Goal: Information Seeking & Learning: Learn about a topic

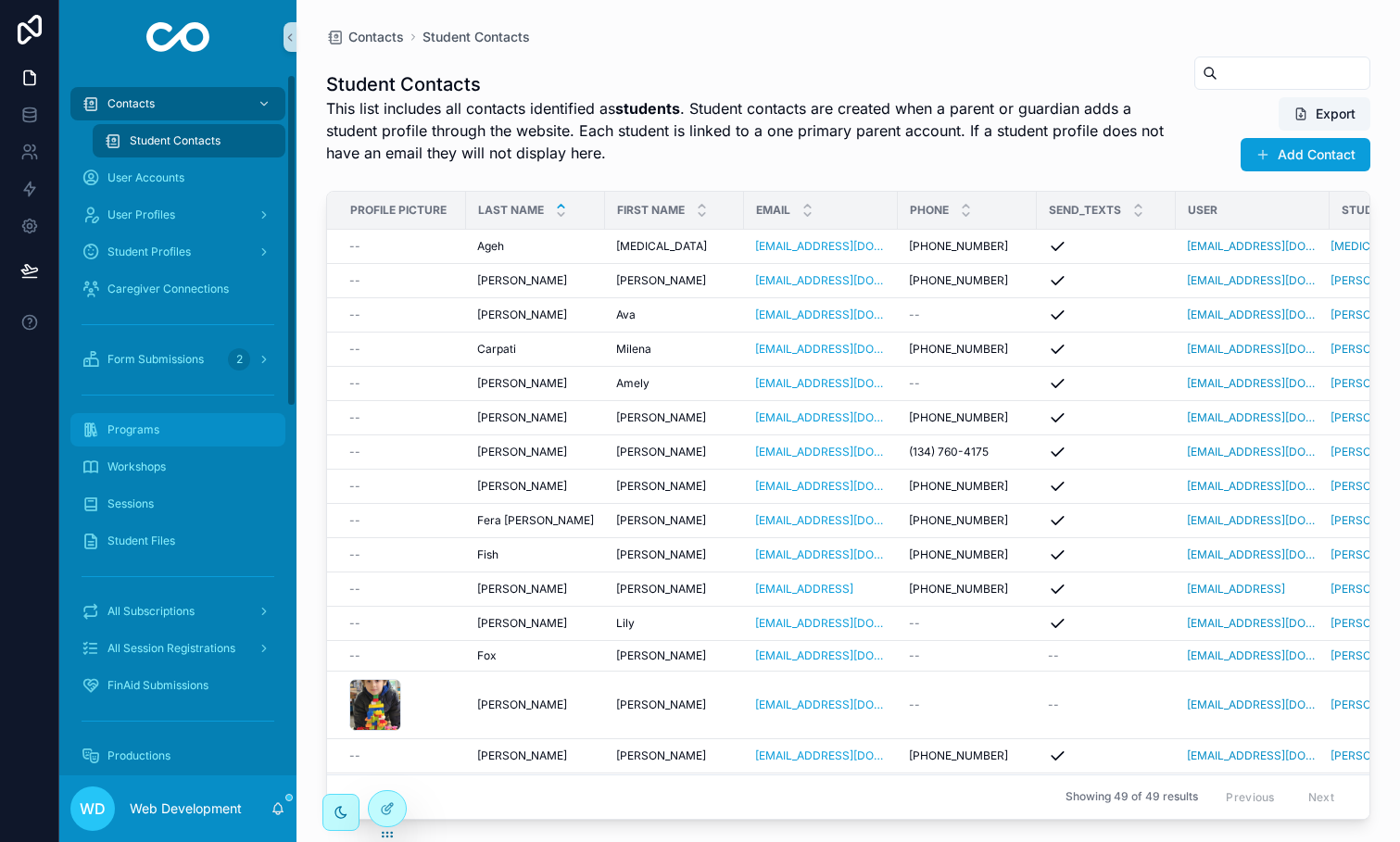
click at [153, 421] on div "Programs" at bounding box center [177, 430] width 193 height 30
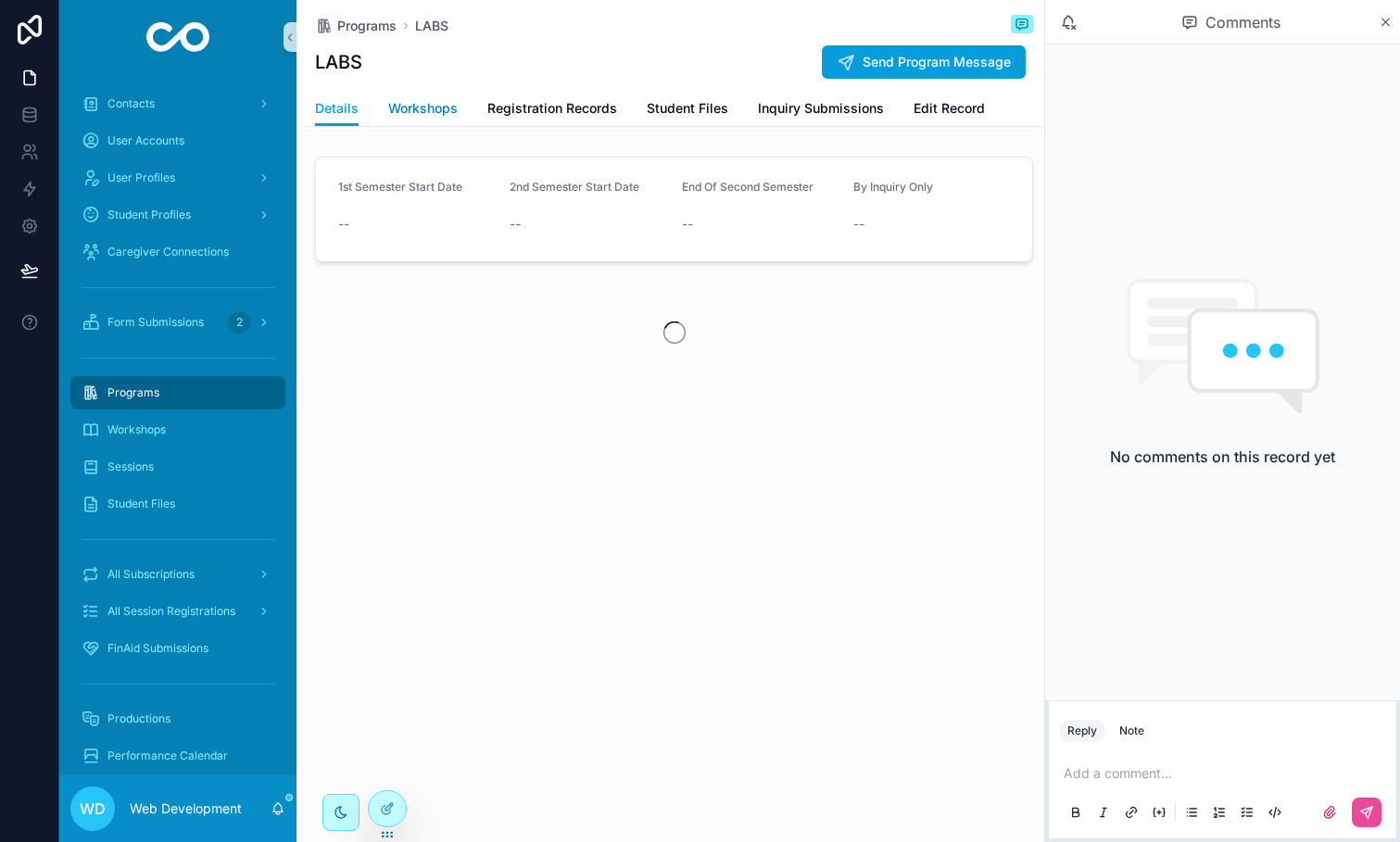
click at [414, 105] on span "Workshops" at bounding box center [423, 108] width 70 height 18
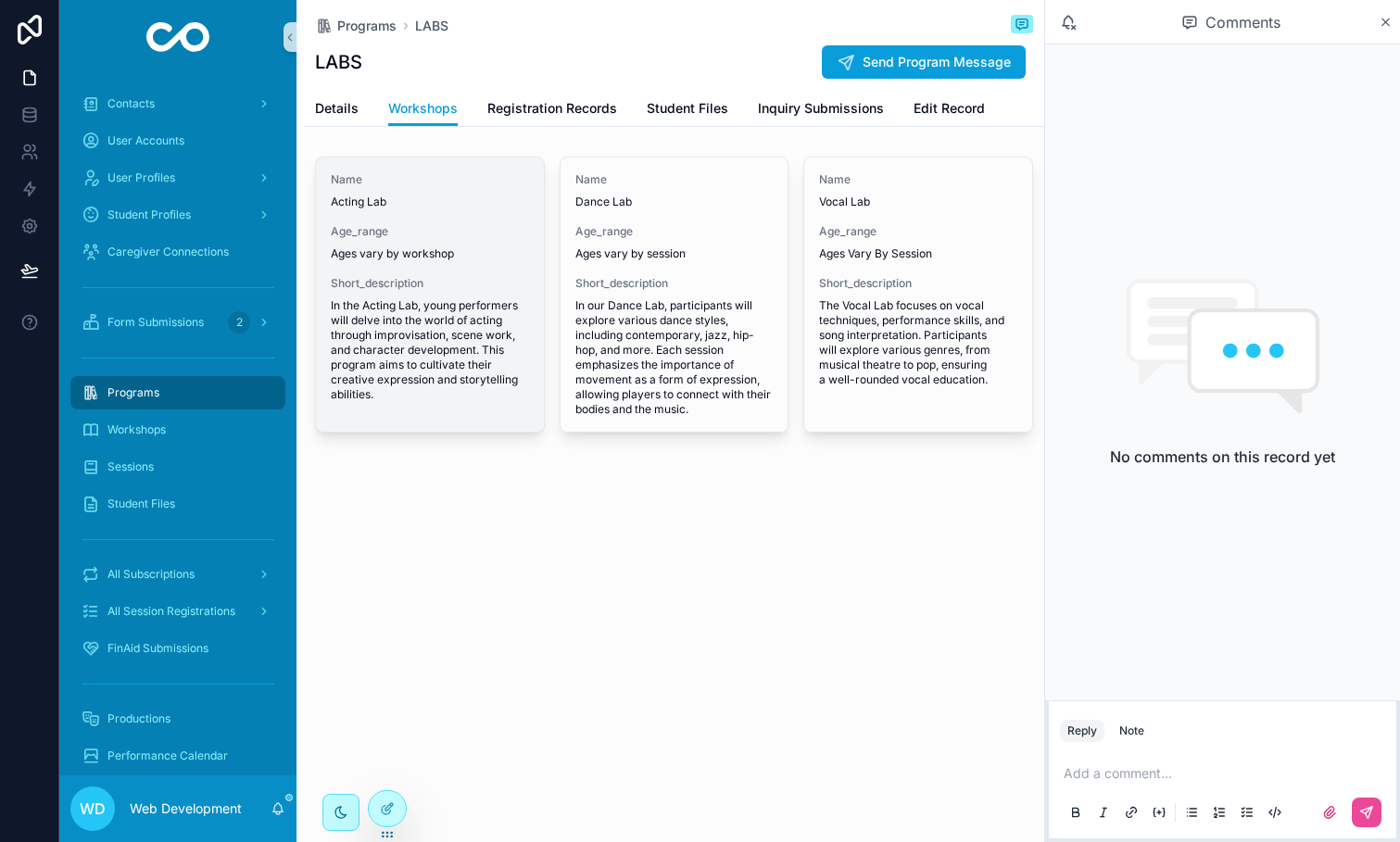
click at [437, 196] on span "Acting Lab" at bounding box center [430, 202] width 198 height 15
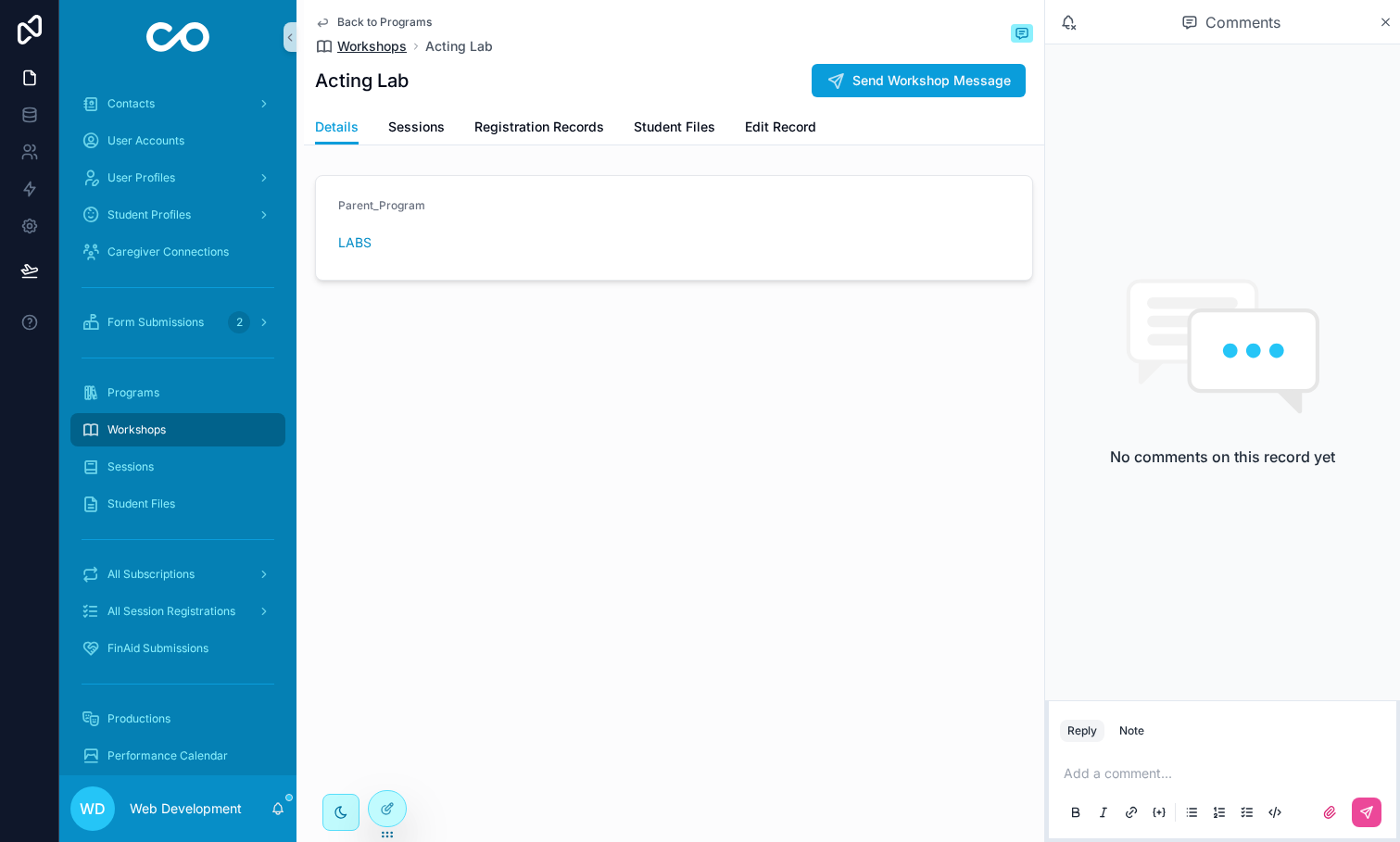
click at [379, 45] on span "Workshops" at bounding box center [372, 46] width 70 height 18
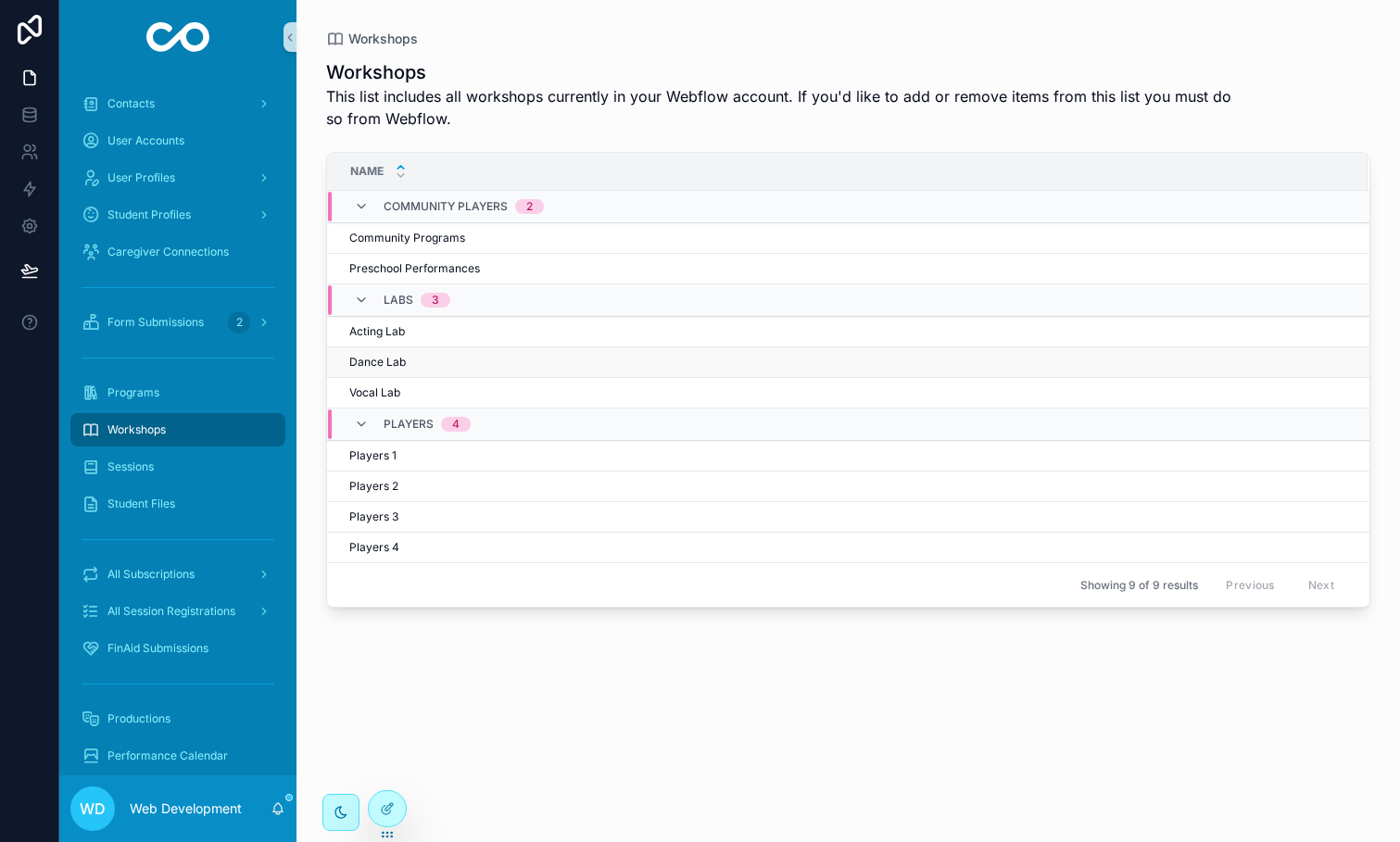
click at [468, 365] on div "Dance Lab Dance Lab" at bounding box center [846, 362] width 996 height 15
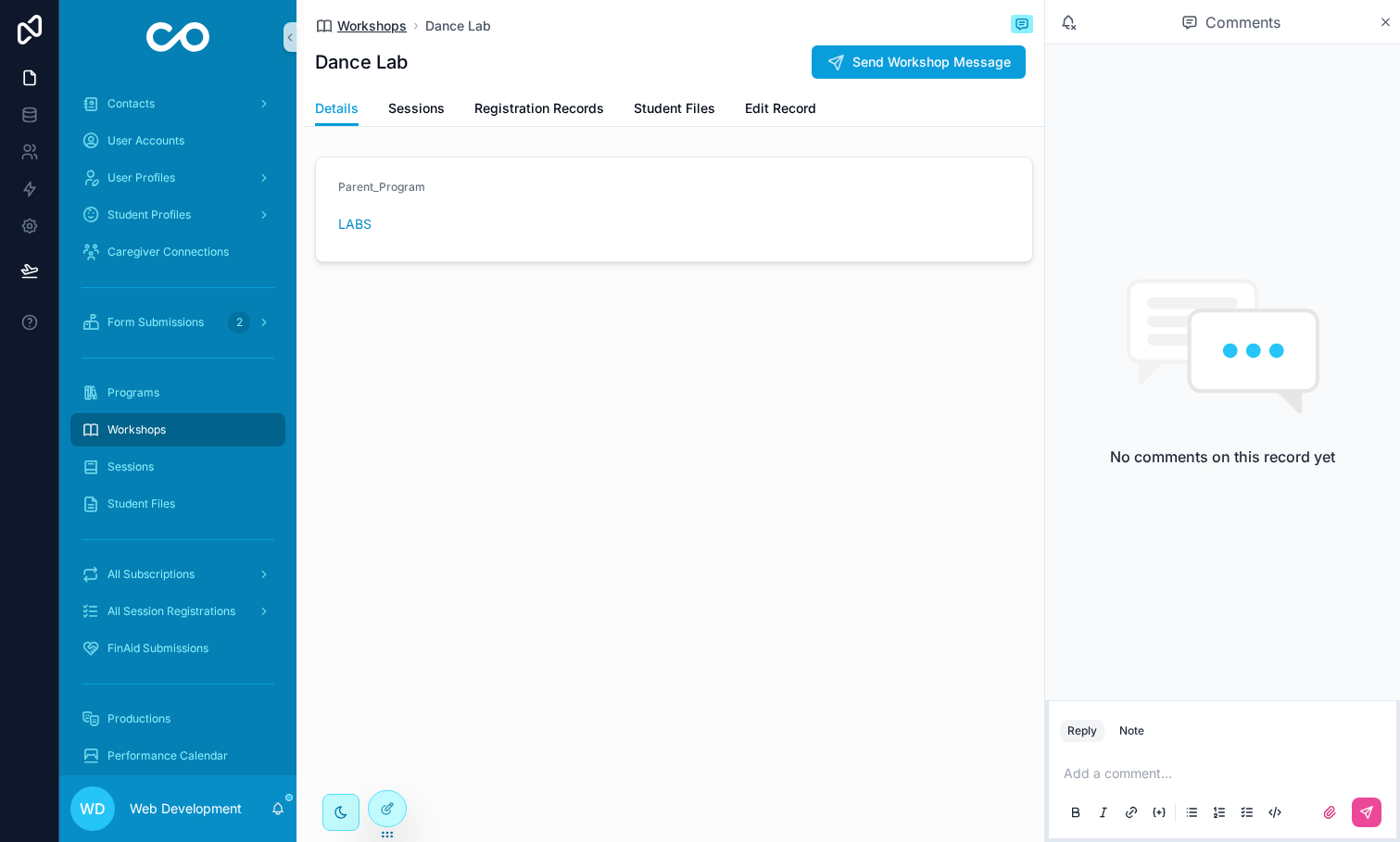
click at [390, 31] on span "Workshops" at bounding box center [372, 25] width 70 height 18
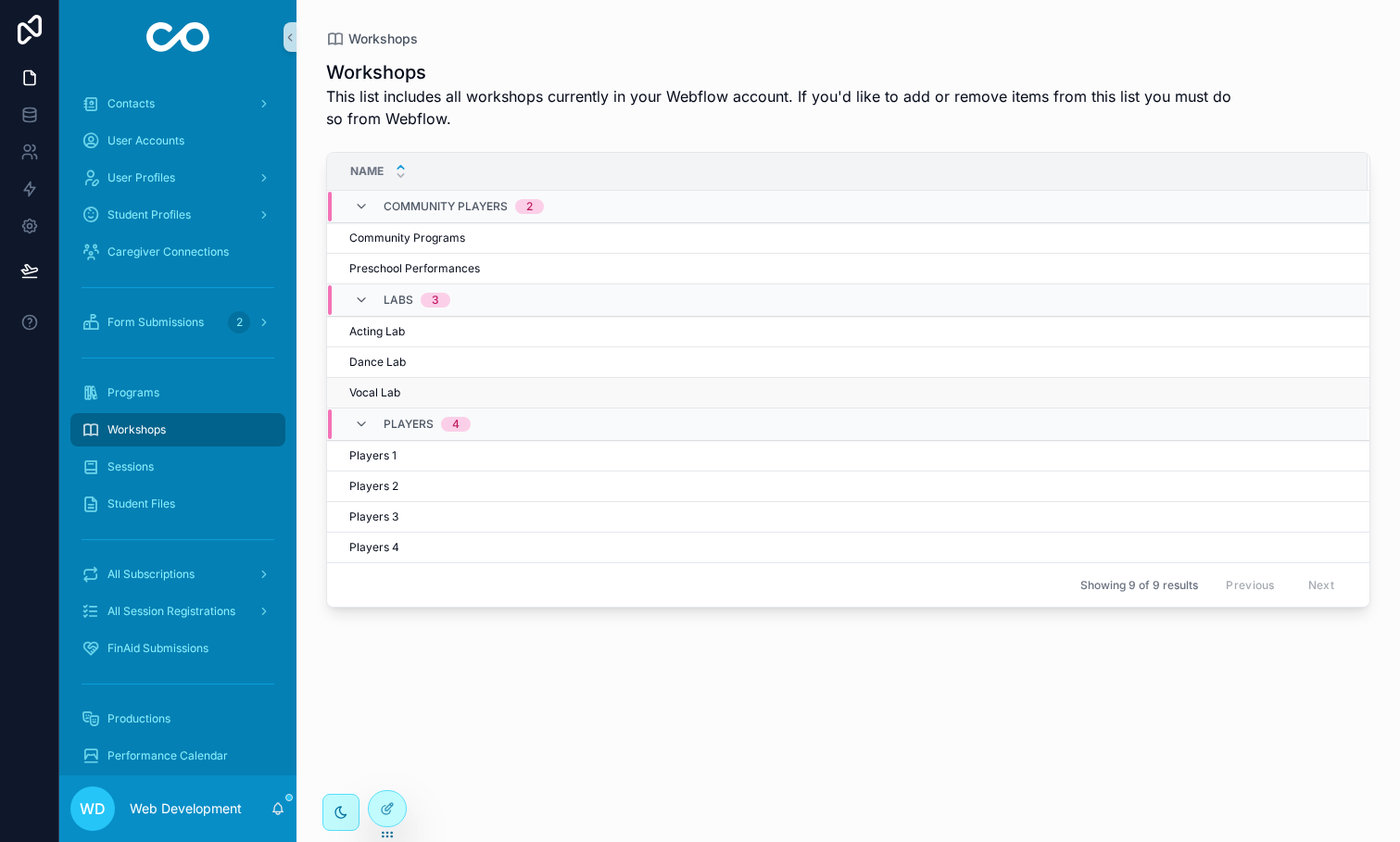
click at [453, 392] on div "Vocal Lab Vocal Lab" at bounding box center [846, 392] width 996 height 15
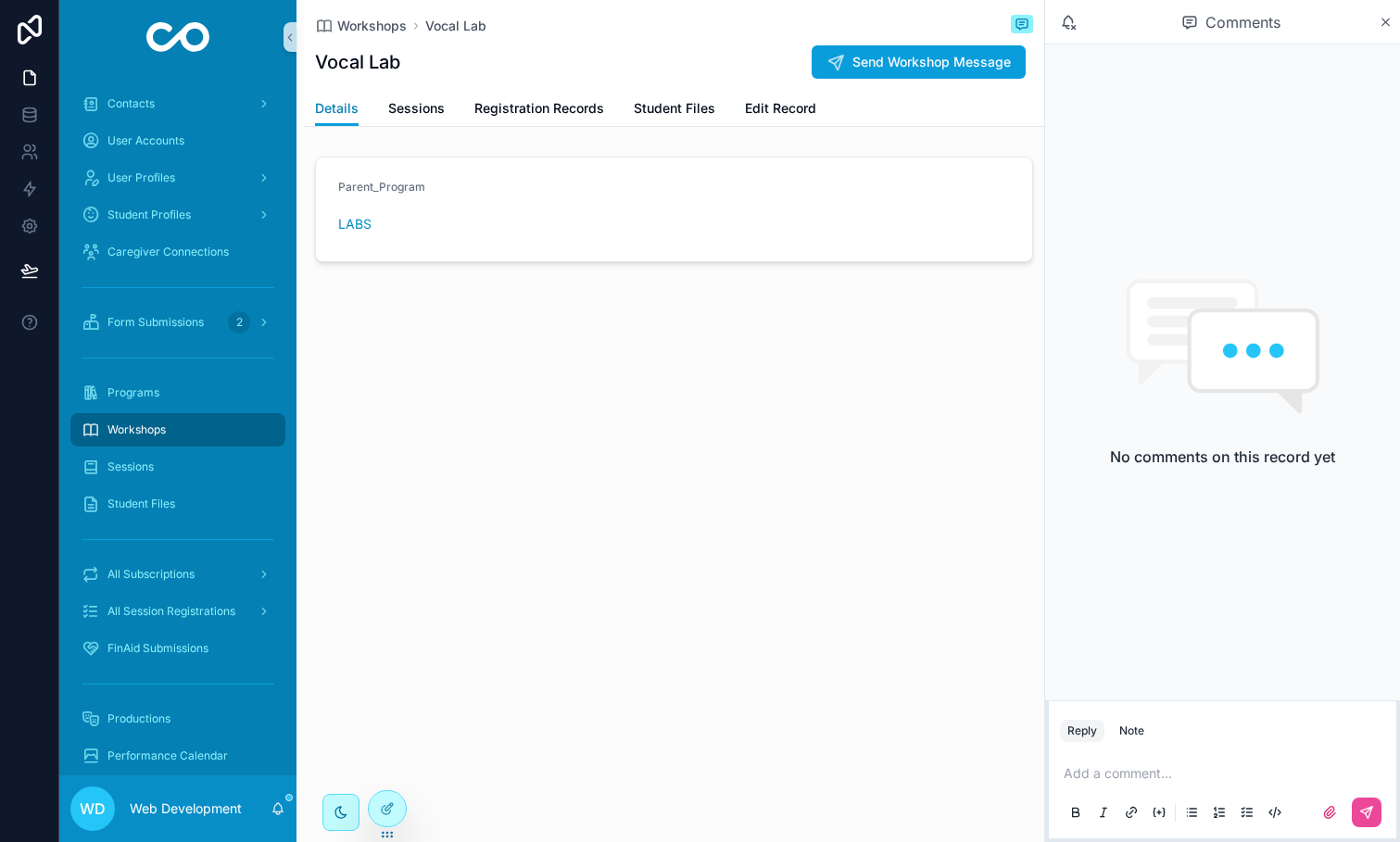
click at [344, 113] on span "Details" at bounding box center [336, 108] width 44 height 18
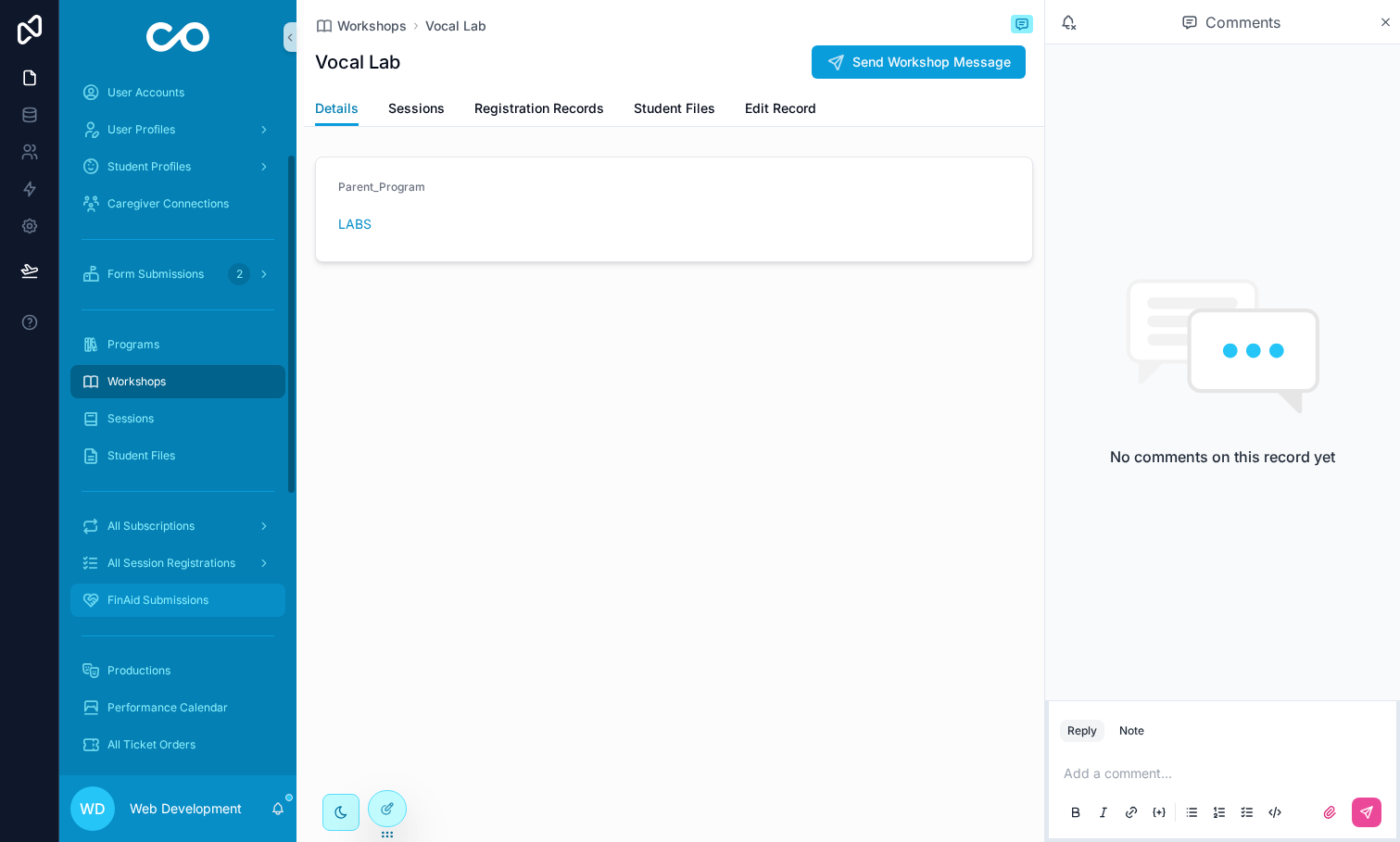
scroll to position [165, 0]
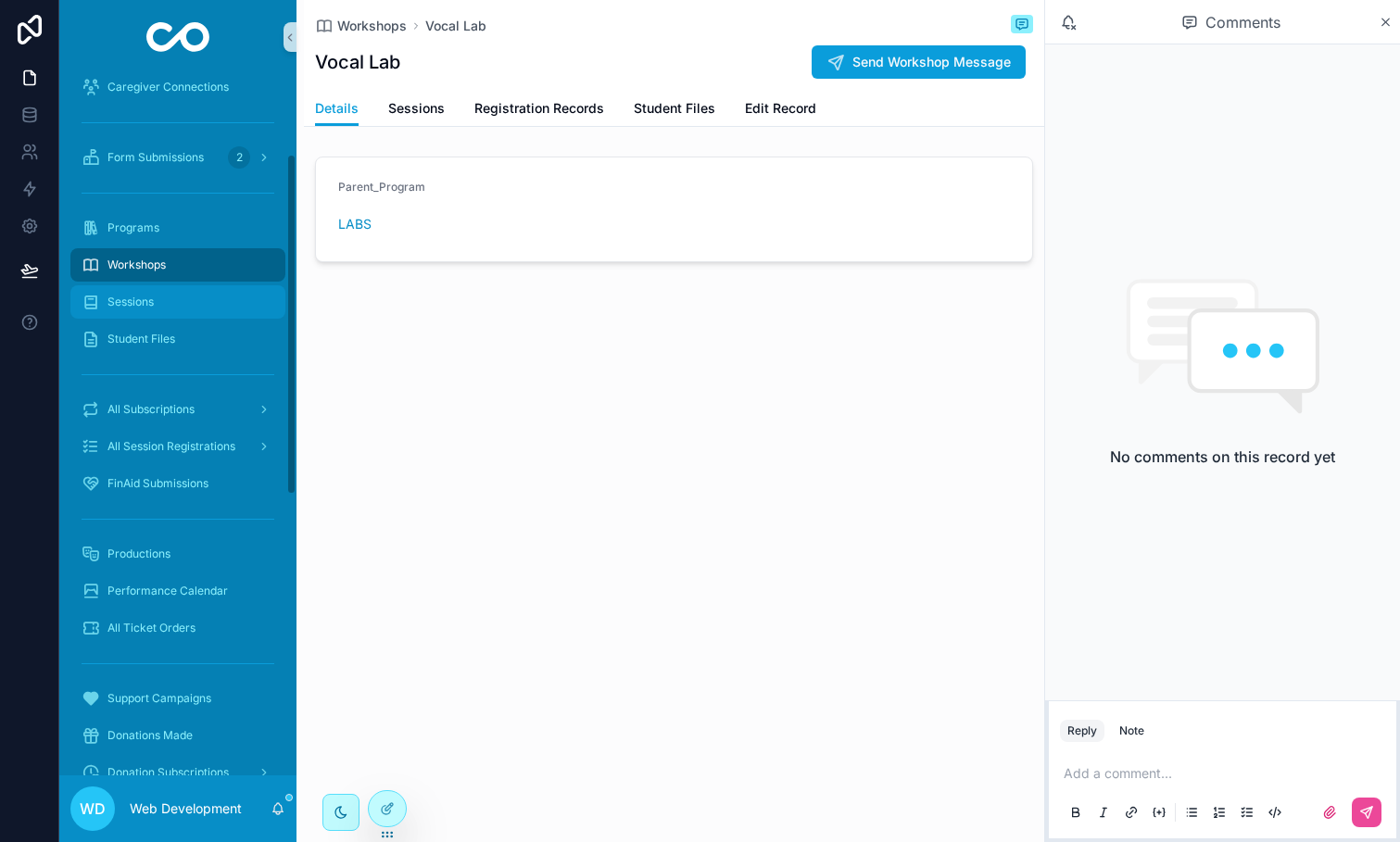
click at [160, 314] on div "Sessions" at bounding box center [177, 302] width 193 height 30
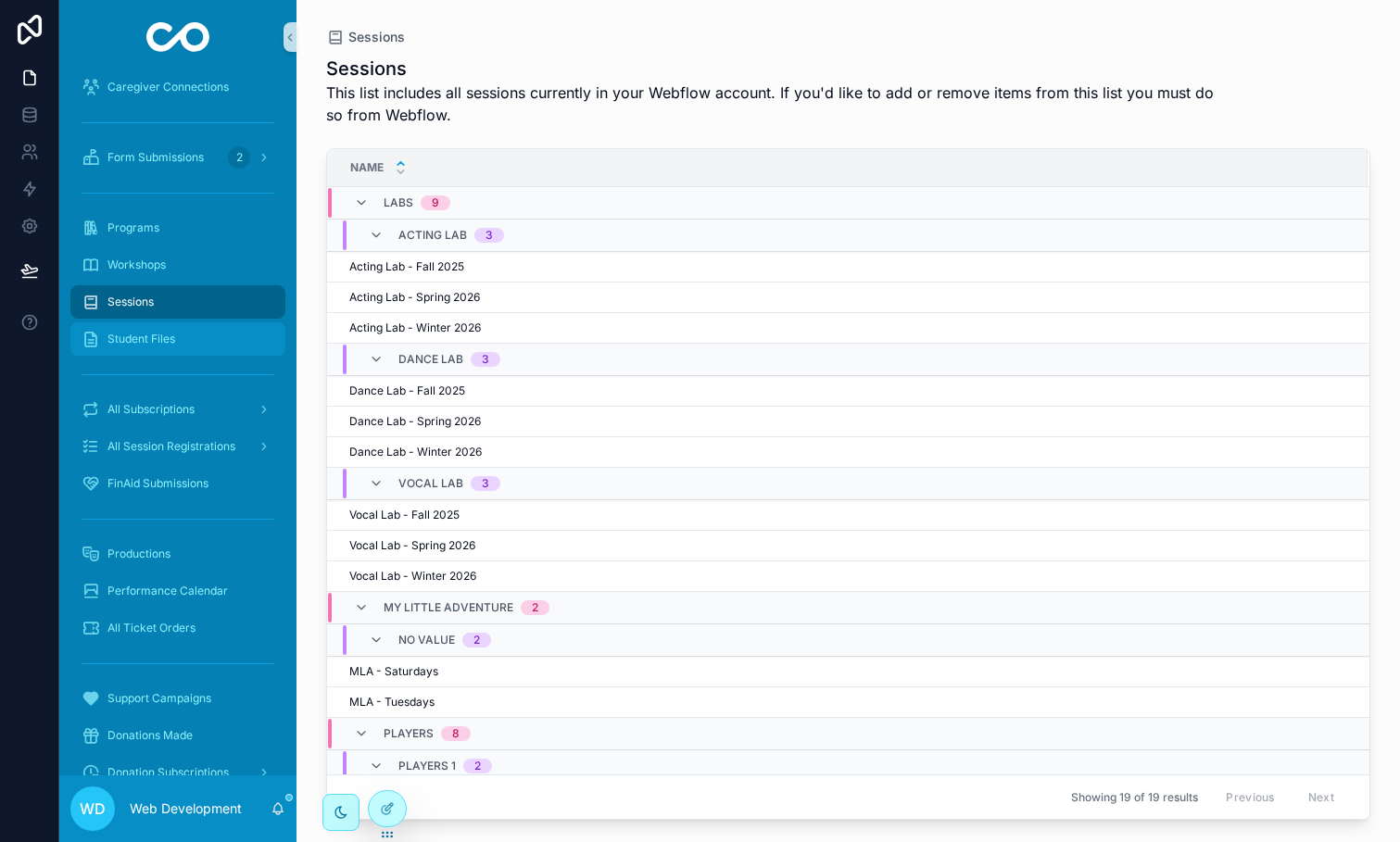
click at [162, 343] on span "Student Files" at bounding box center [142, 339] width 68 height 15
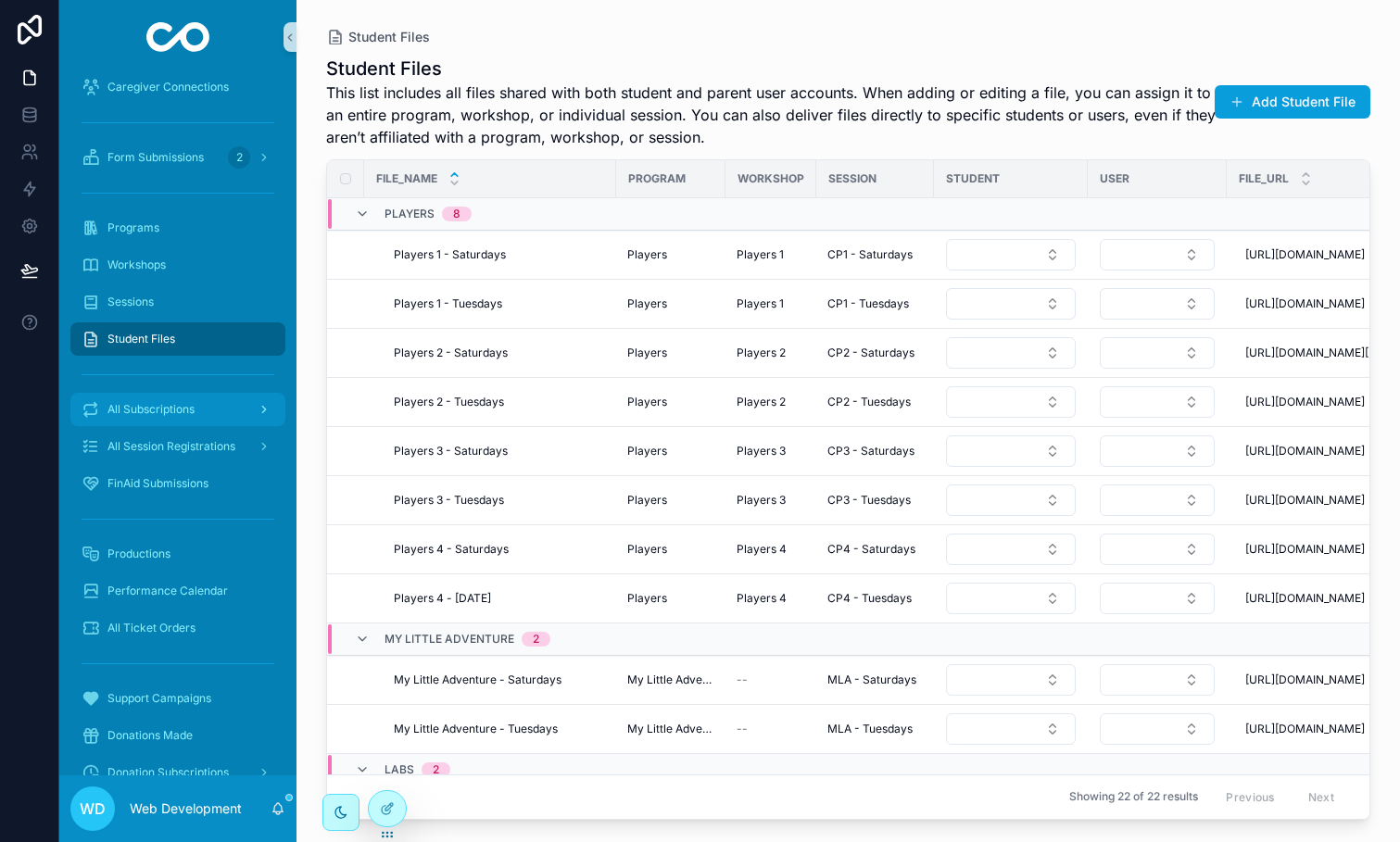
click at [164, 416] on span "All Subscriptions" at bounding box center [151, 409] width 87 height 15
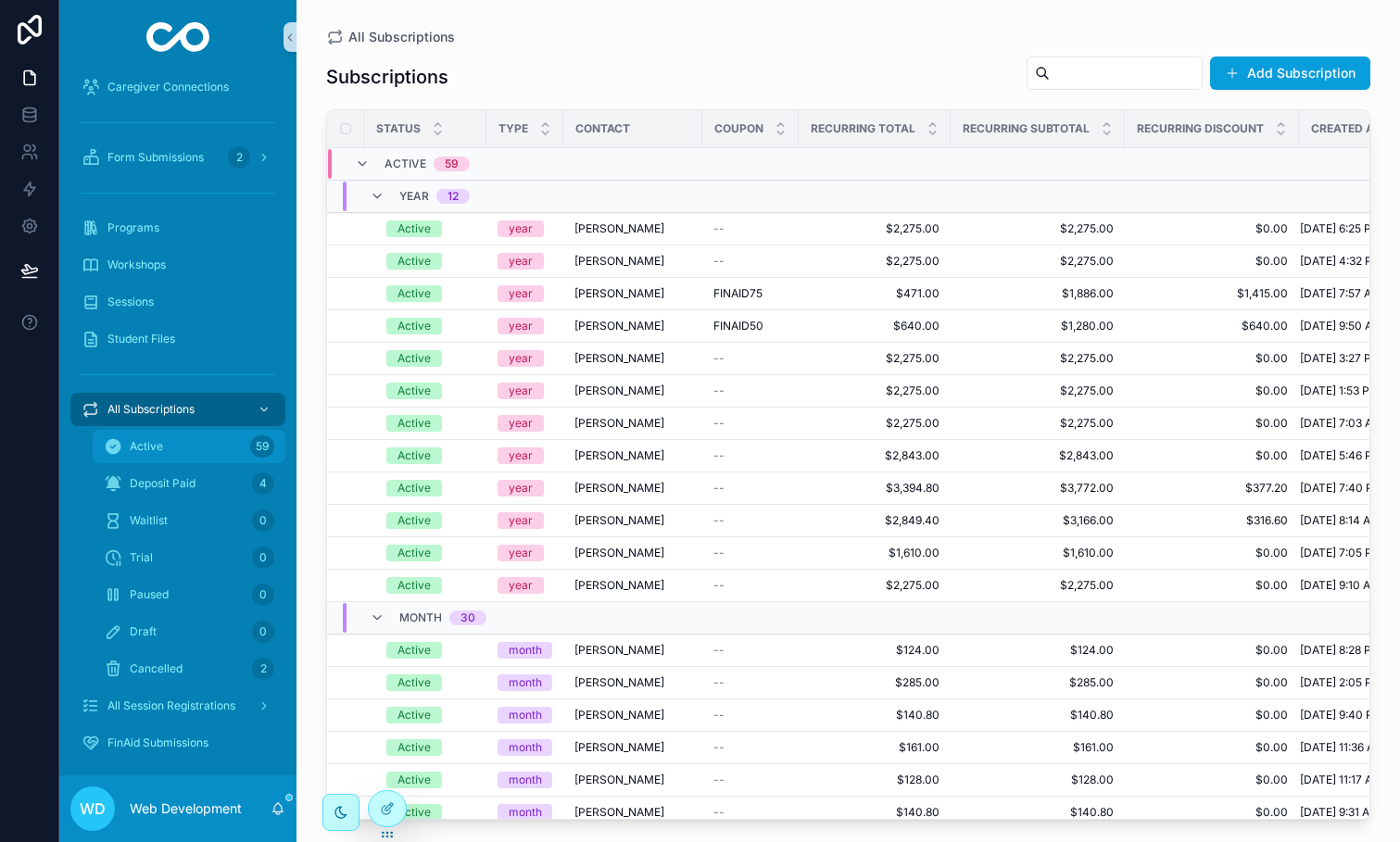
click at [169, 454] on div "Active 59" at bounding box center [189, 446] width 171 height 30
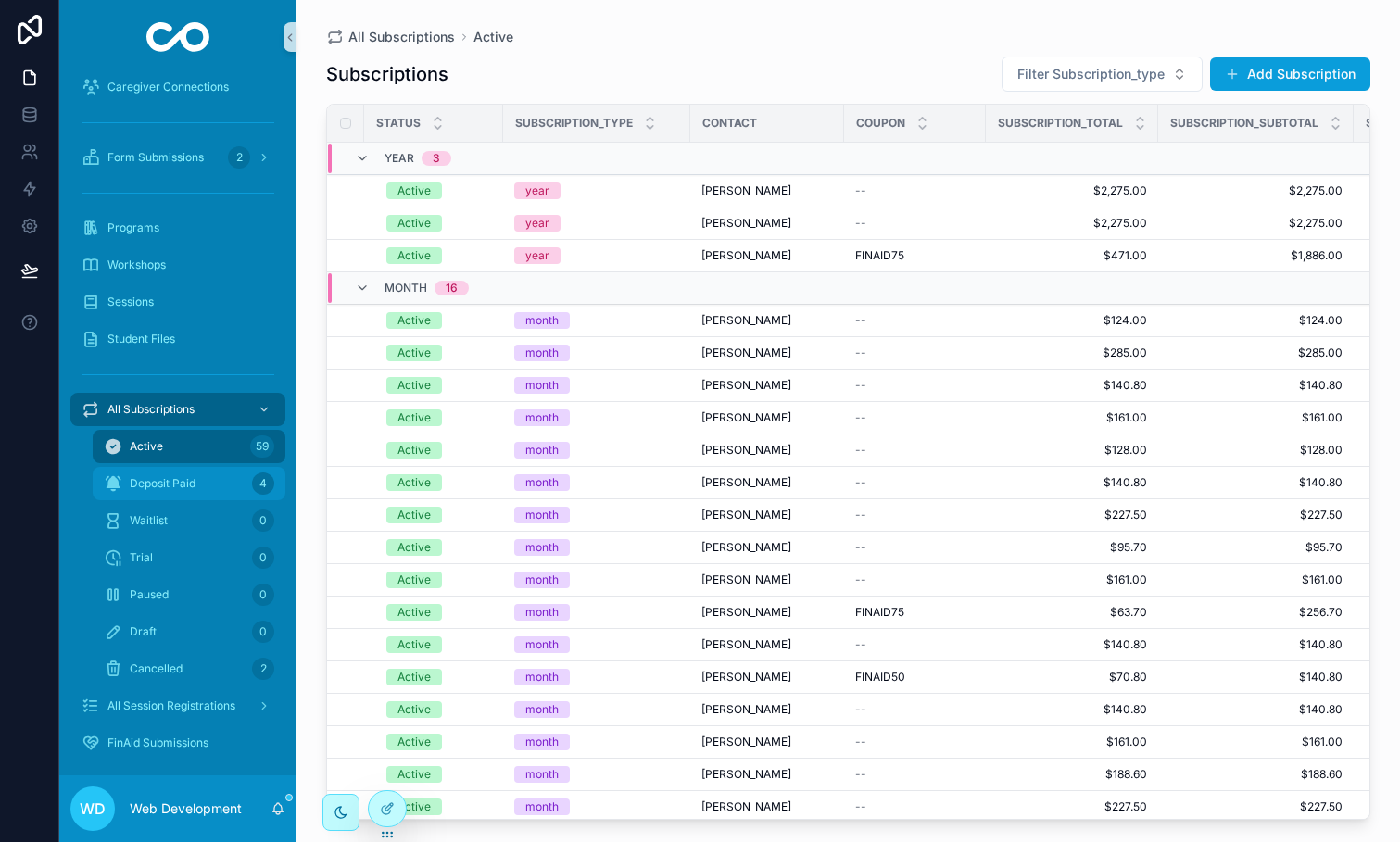
click at [179, 490] on span "Deposit Paid" at bounding box center [163, 483] width 66 height 15
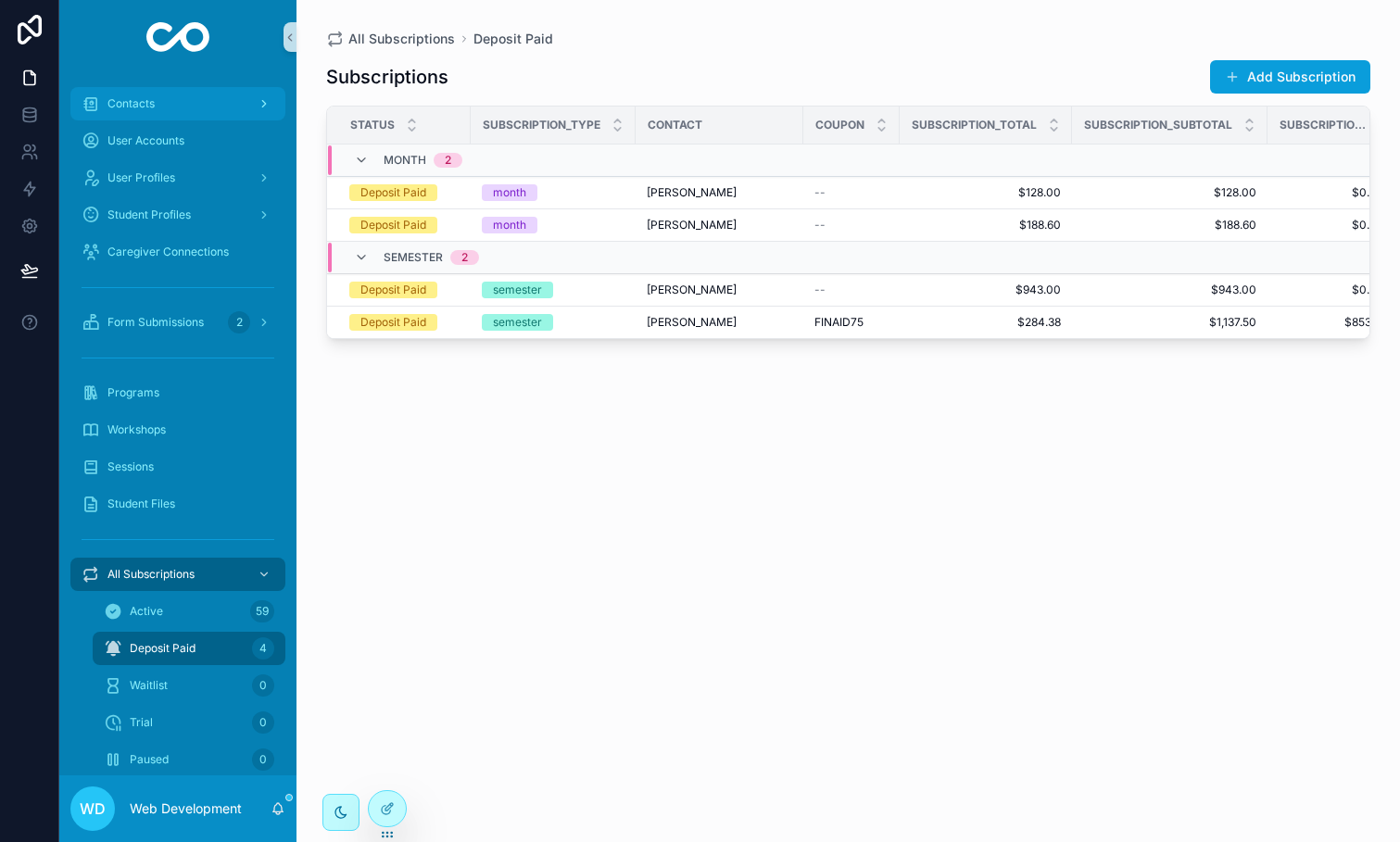
click at [136, 113] on div "Contacts" at bounding box center [177, 104] width 193 height 30
